Goal: Task Accomplishment & Management: Use online tool/utility

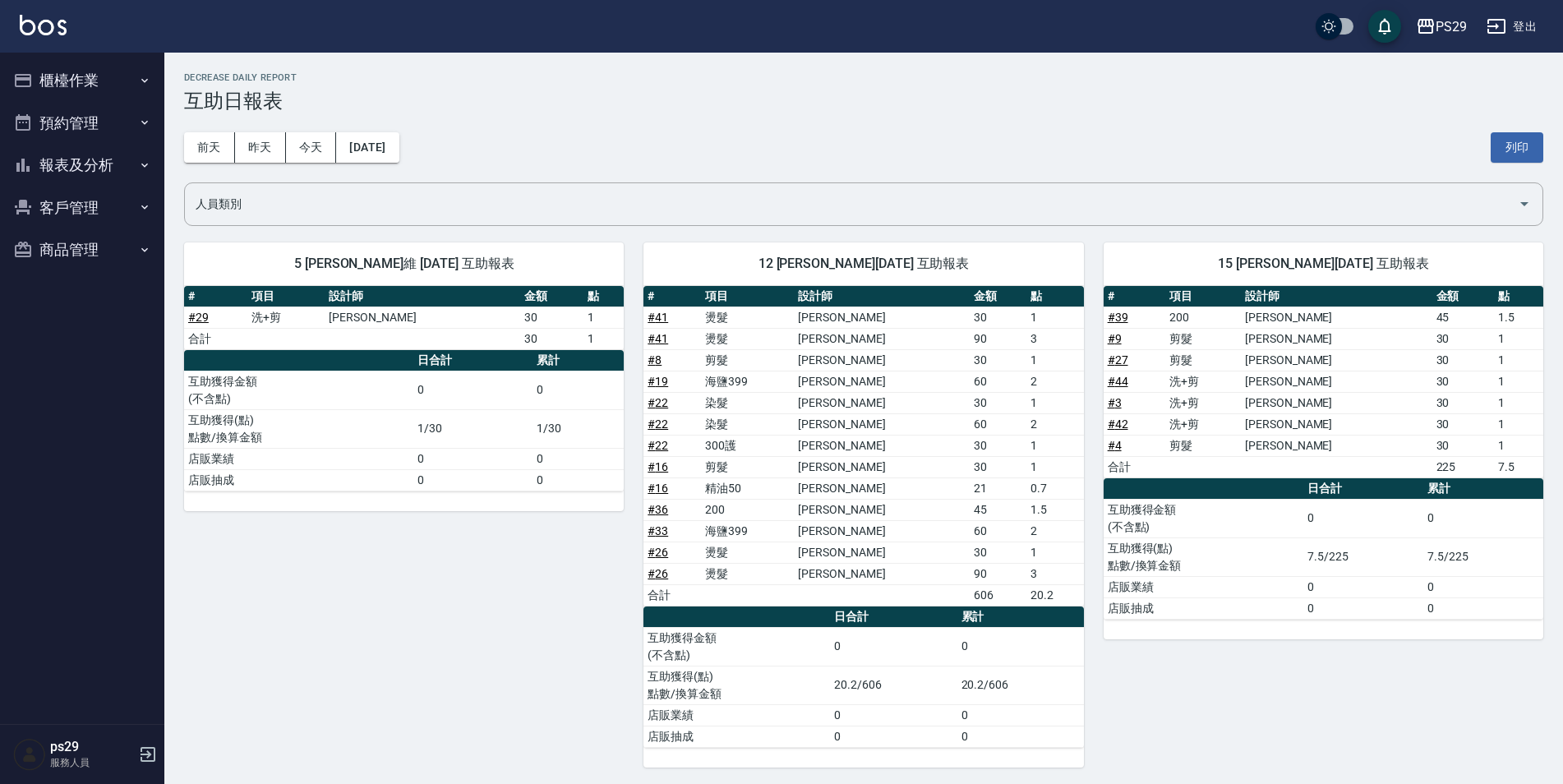
click at [59, 115] on button "預約管理" at bounding box center [81, 123] width 151 height 43
click at [91, 290] on button "報表及分析" at bounding box center [81, 293] width 151 height 43
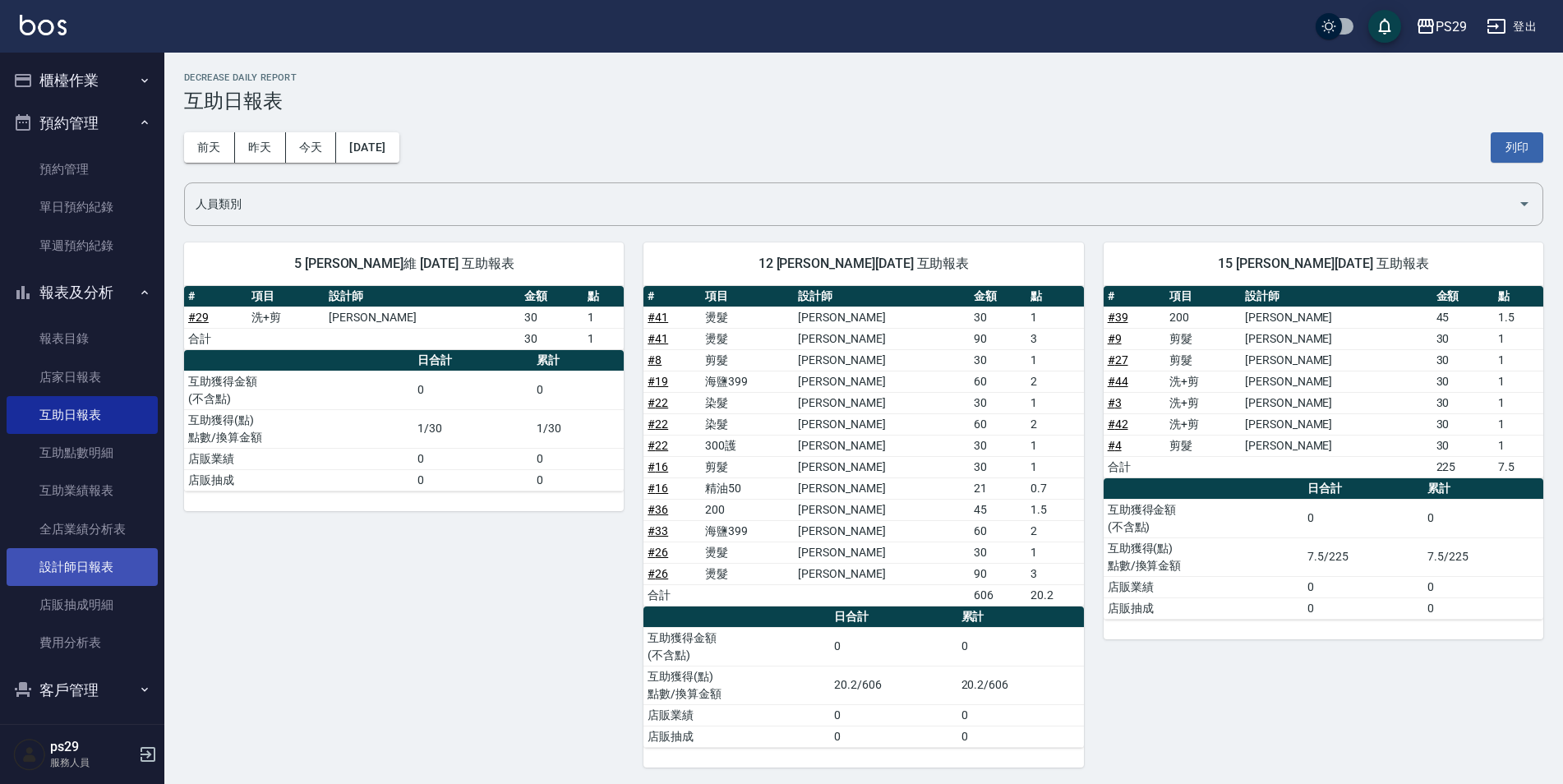
click at [98, 564] on link "設計師日報表" at bounding box center [81, 567] width 151 height 38
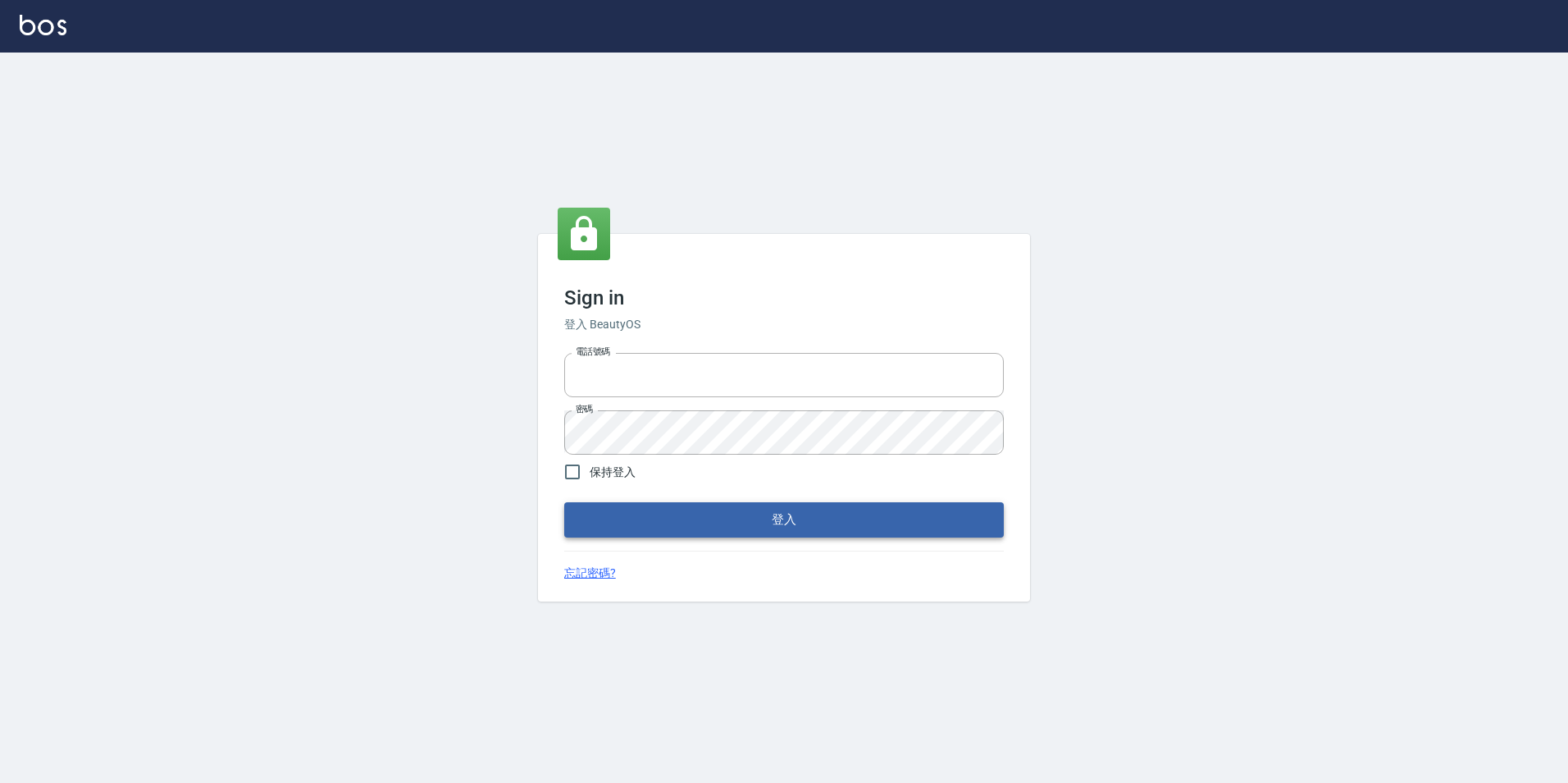
type input "0422269797"
click at [677, 514] on button "登入" at bounding box center [784, 519] width 439 height 35
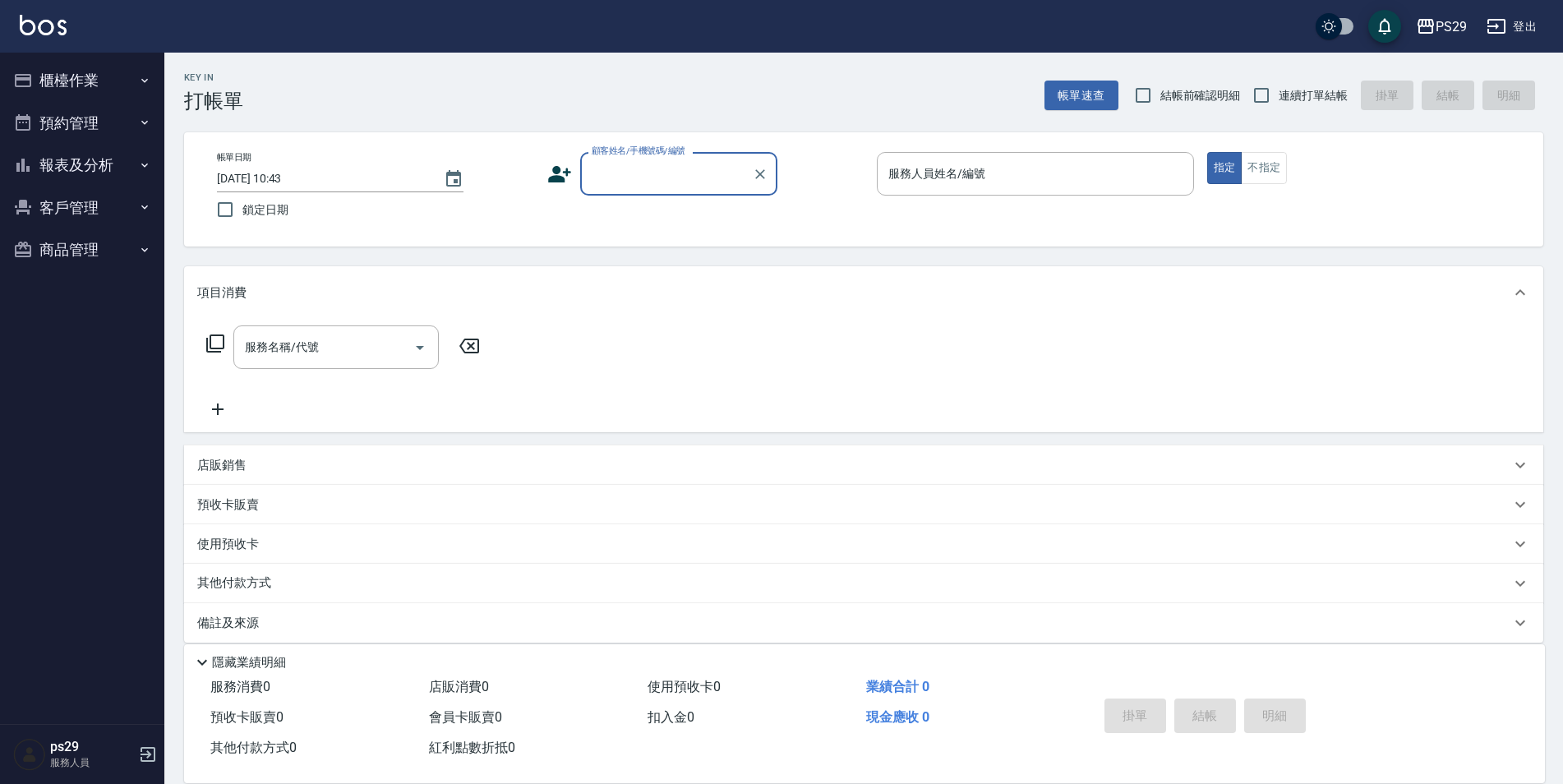
click at [57, 201] on button "客戶管理" at bounding box center [81, 208] width 151 height 43
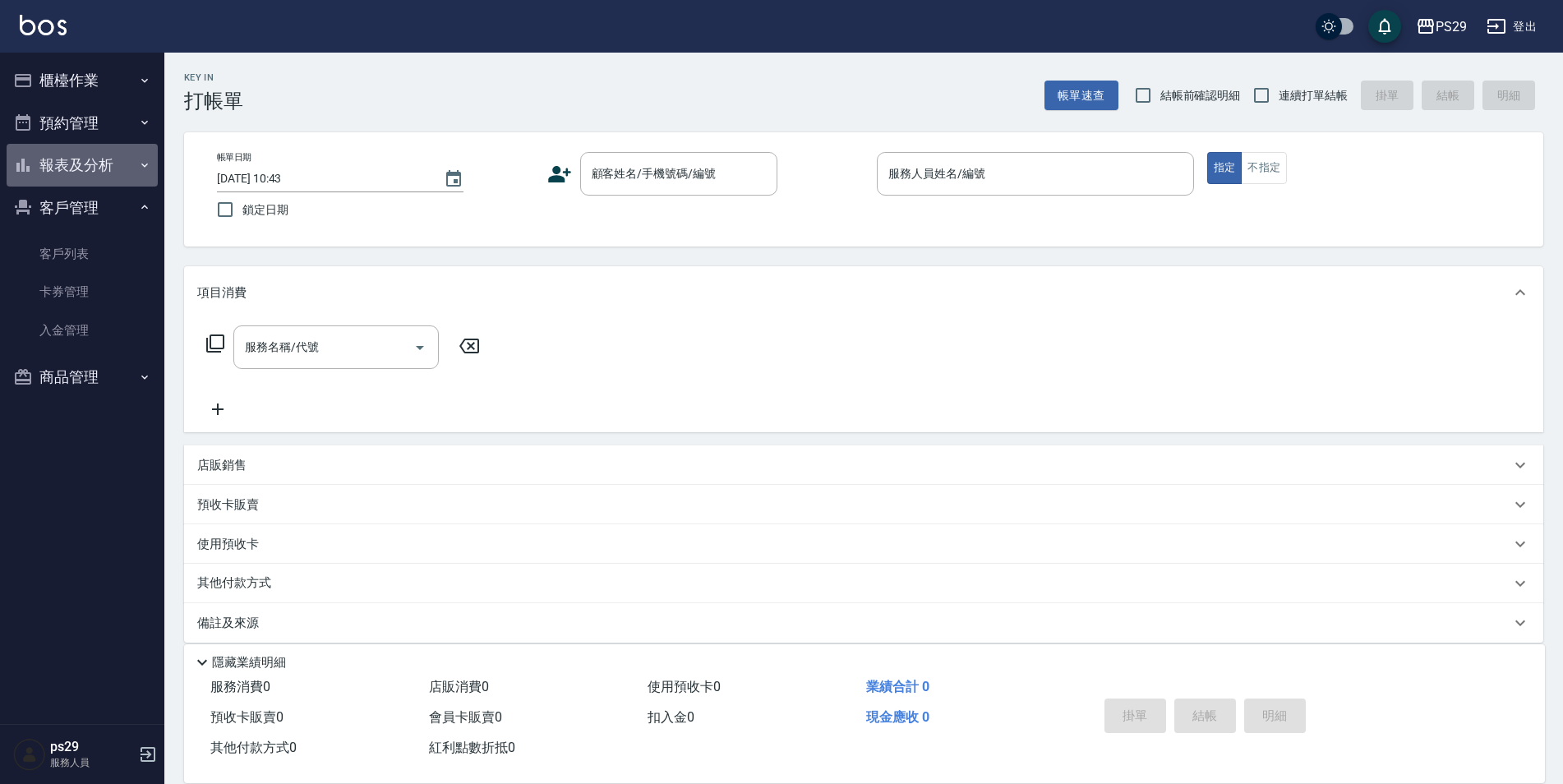
click at [86, 159] on button "報表及分析" at bounding box center [81, 165] width 151 height 43
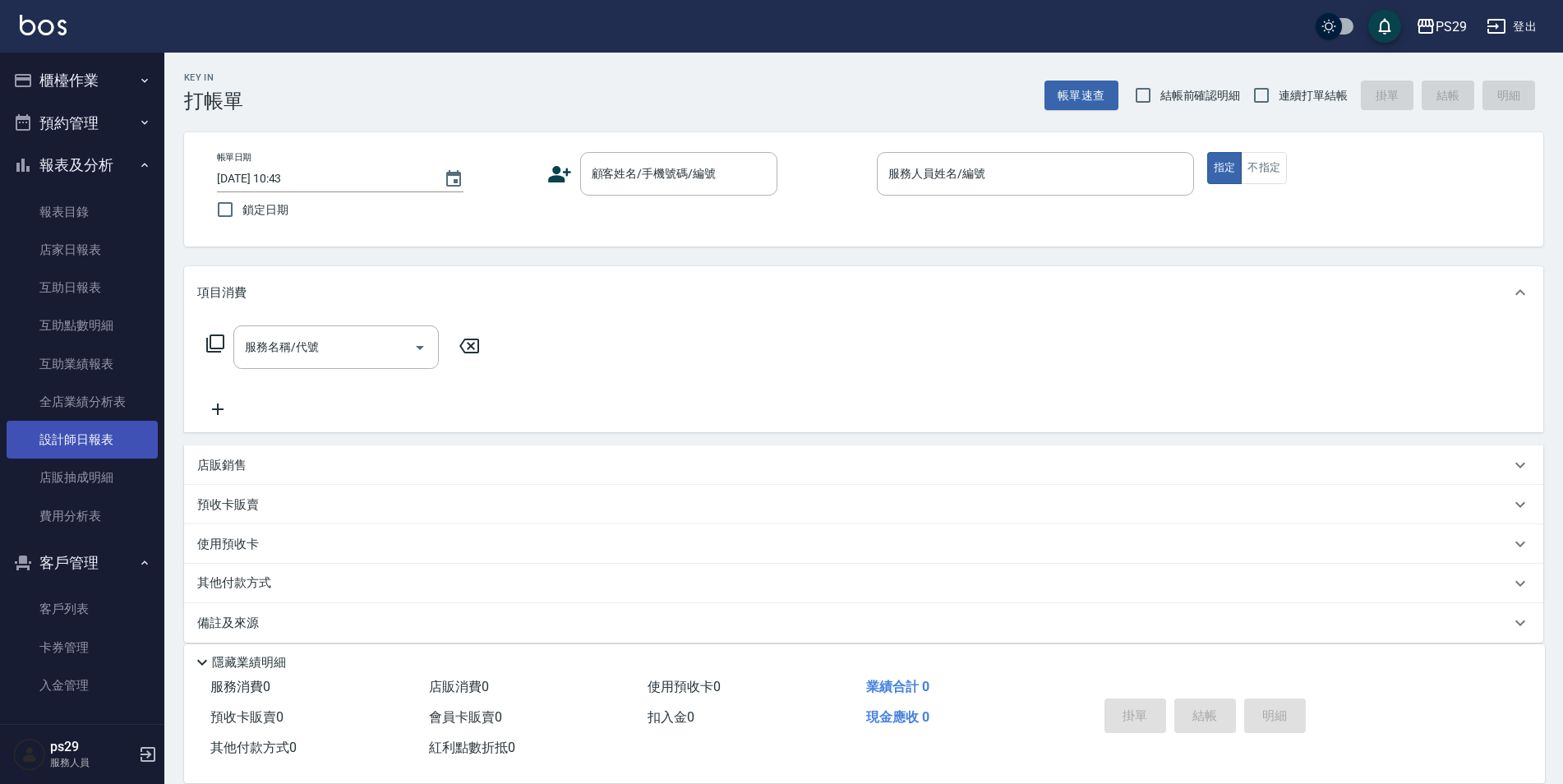
click at [88, 425] on link "設計師日報表" at bounding box center [81, 439] width 151 height 38
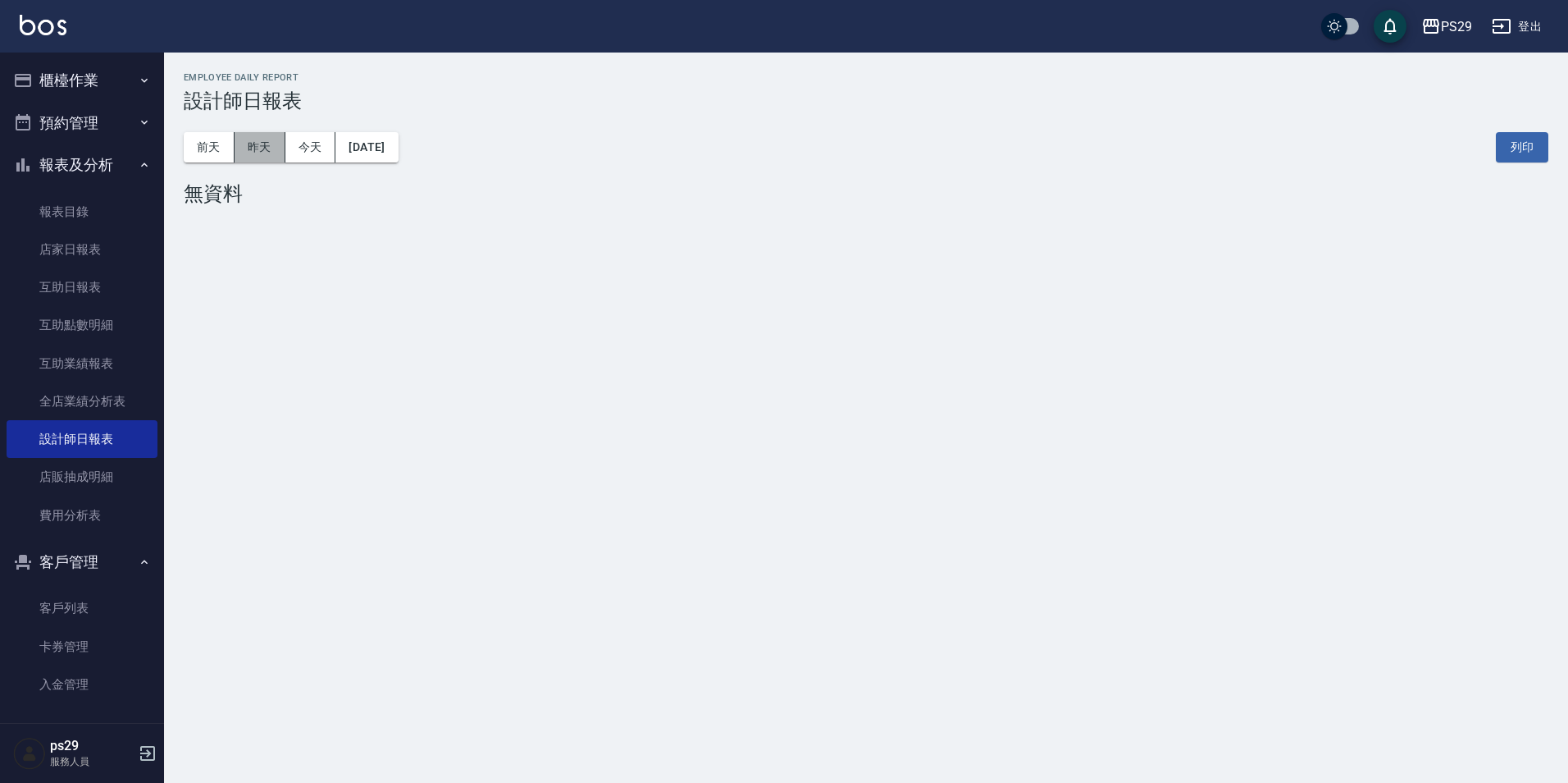
click at [256, 145] on button "昨天" at bounding box center [259, 147] width 51 height 30
click at [208, 143] on button "前天" at bounding box center [209, 147] width 51 height 30
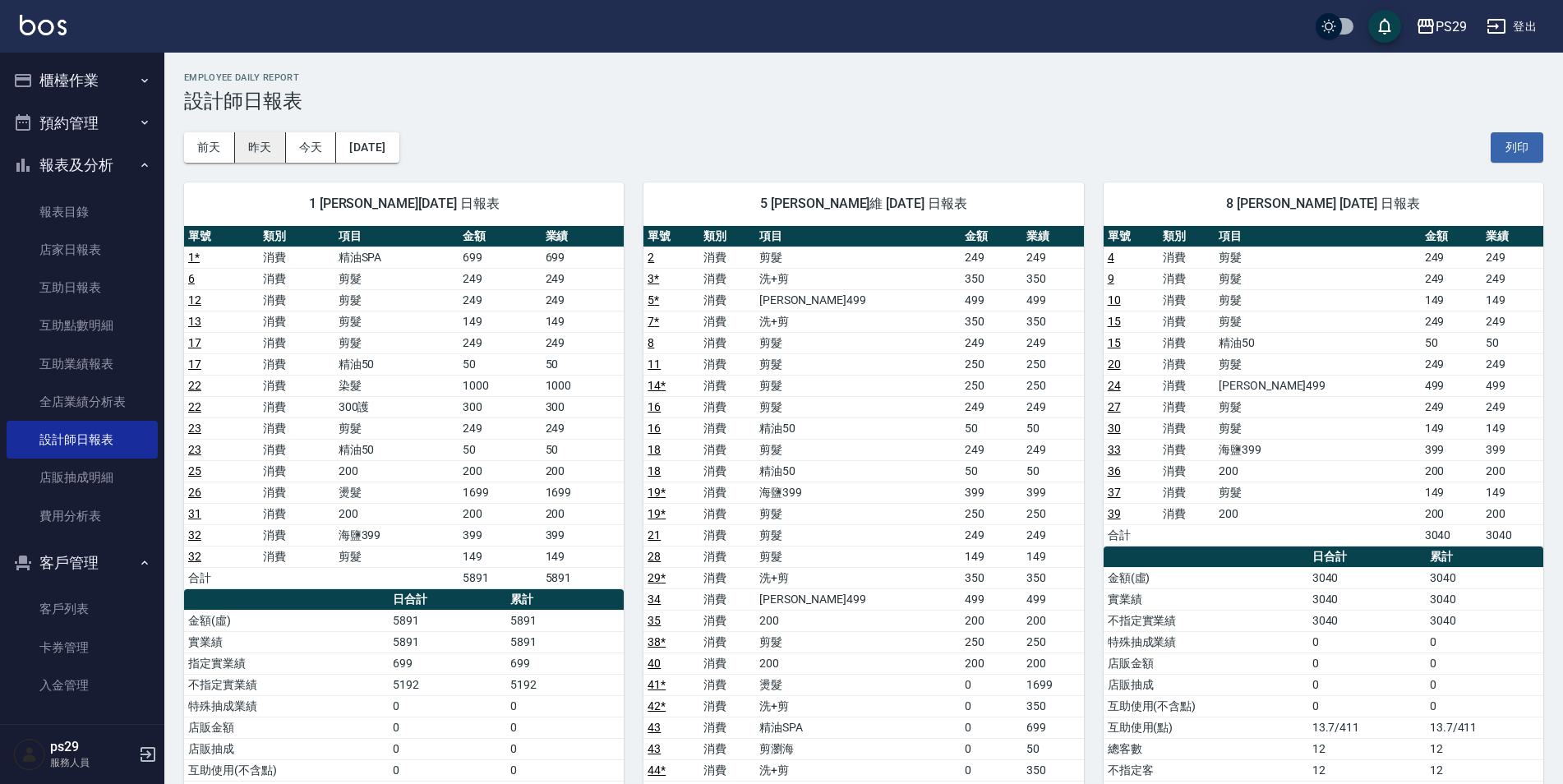
click at [278, 153] on button "昨天" at bounding box center [260, 147] width 51 height 30
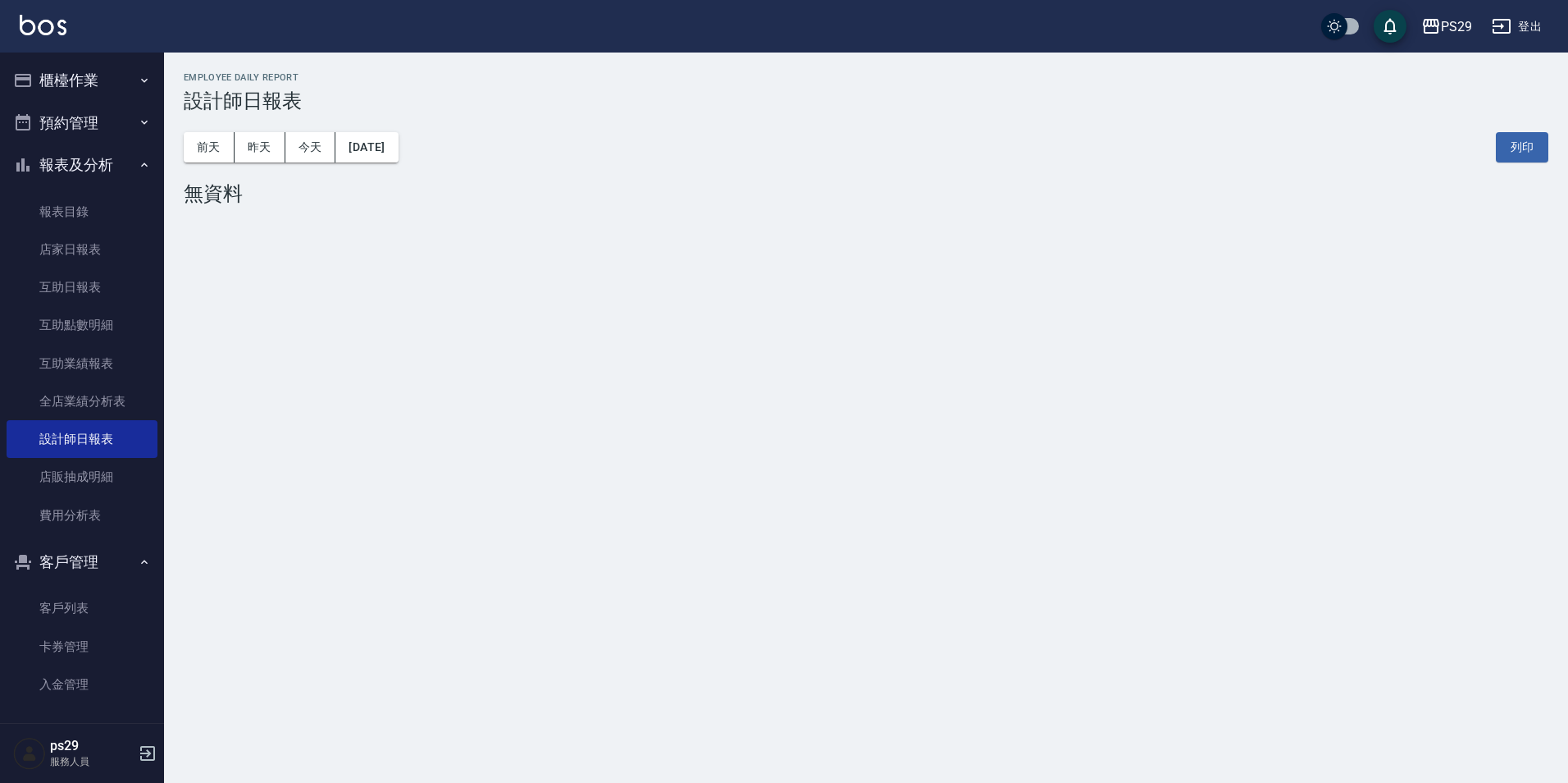
click at [60, 24] on img at bounding box center [43, 25] width 46 height 21
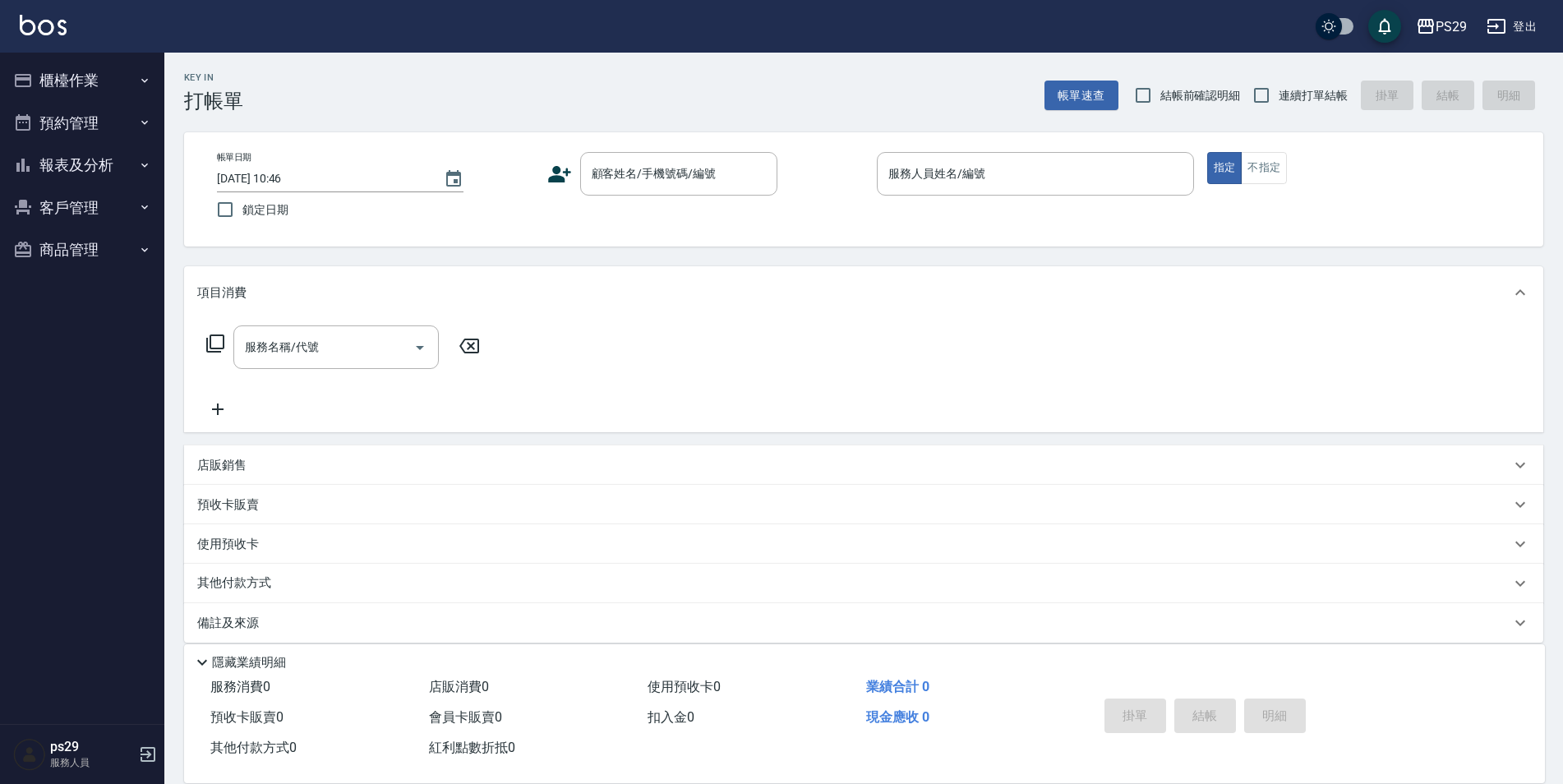
click at [18, 27] on div "PS29 登出" at bounding box center [782, 26] width 1563 height 53
click at [30, 27] on img at bounding box center [43, 25] width 46 height 21
click at [61, 30] on img at bounding box center [43, 25] width 46 height 21
click at [42, 15] on img at bounding box center [43, 25] width 46 height 21
click at [51, 33] on img at bounding box center [43, 25] width 46 height 21
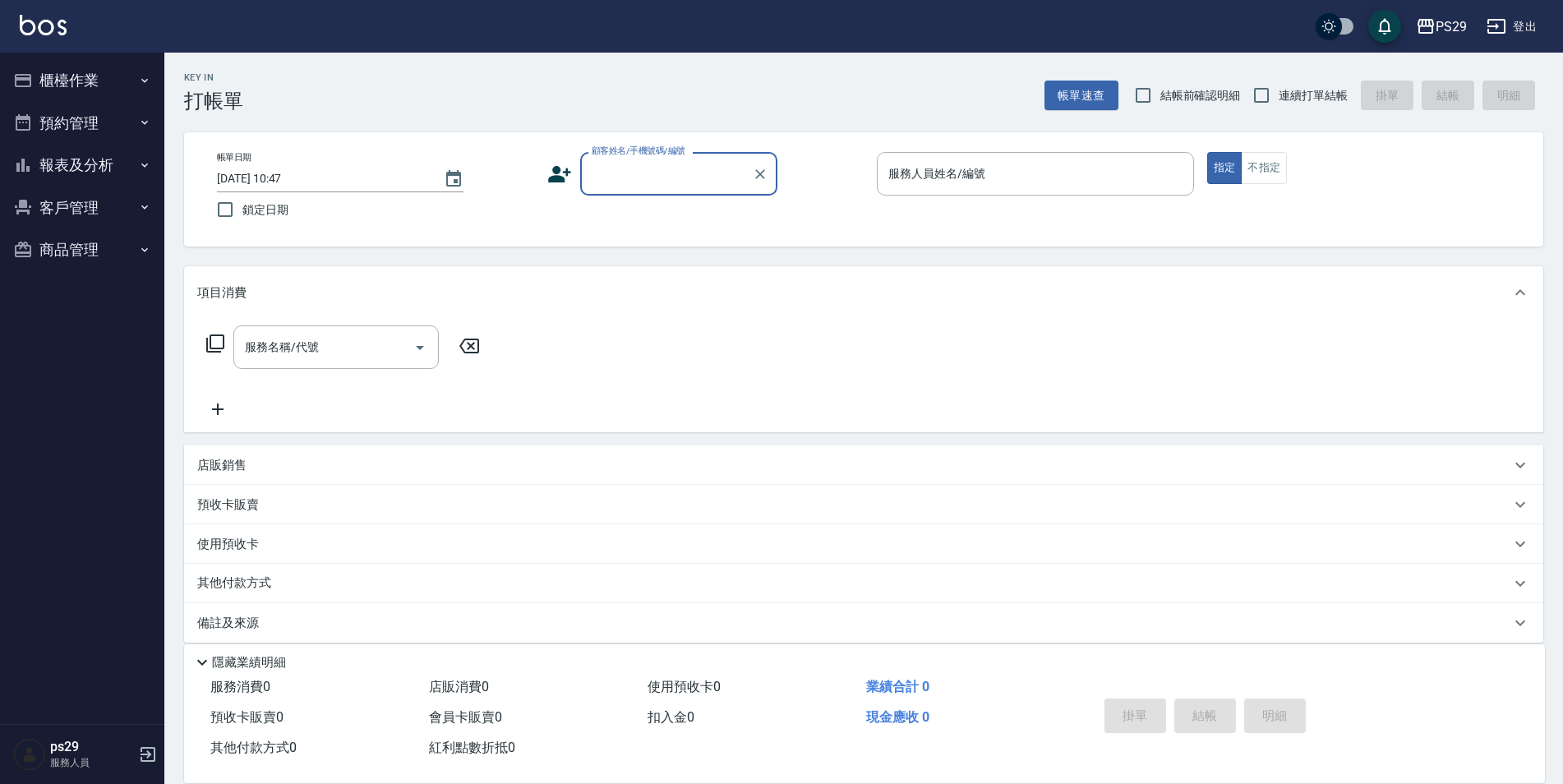
click at [68, 15] on div "PS29 登出" at bounding box center [782, 26] width 1563 height 53
click at [61, 18] on img at bounding box center [43, 25] width 46 height 21
click at [52, 21] on img at bounding box center [43, 25] width 46 height 21
